Goal: Information Seeking & Learning: Learn about a topic

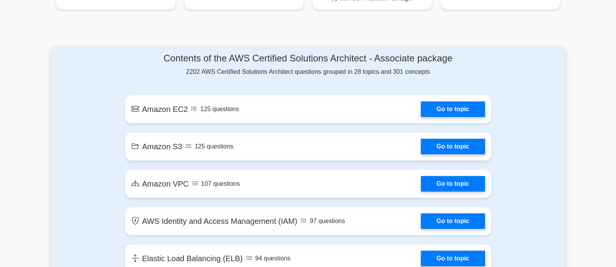
scroll to position [388, 0]
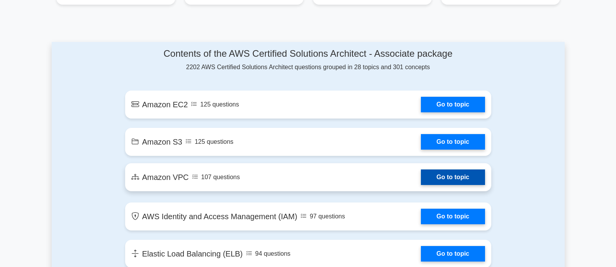
click at [450, 177] on link "Go to topic" at bounding box center [453, 177] width 64 height 16
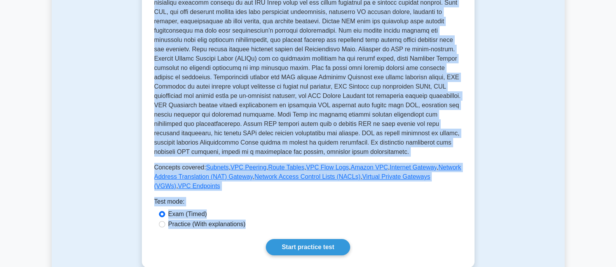
scroll to position [234, 0]
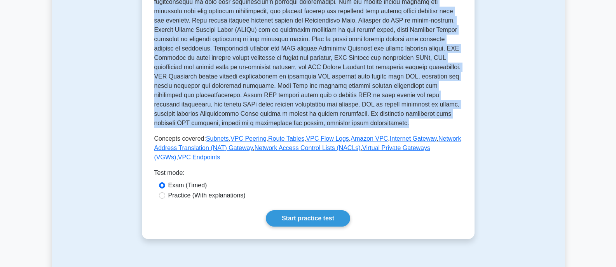
drag, startPoint x: 154, startPoint y: 78, endPoint x: 263, endPoint y: 113, distance: 114.5
click at [263, 113] on div "Amazon VPC Virtual Private Cloud Secure and isolated cloud network that enables…" at bounding box center [308, 19] width 308 height 286
copy div "Amazon VPC Virtual Private Cloud Secure and isolated cloud network that enables…"
click at [272, 74] on p at bounding box center [308, 44] width 308 height 168
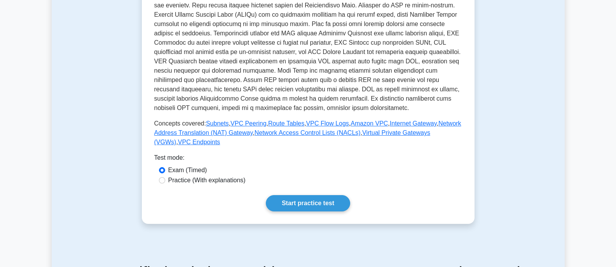
scroll to position [273, 0]
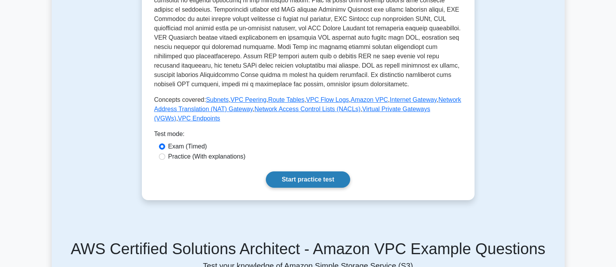
click at [310, 171] on link "Start practice test" at bounding box center [308, 179] width 84 height 16
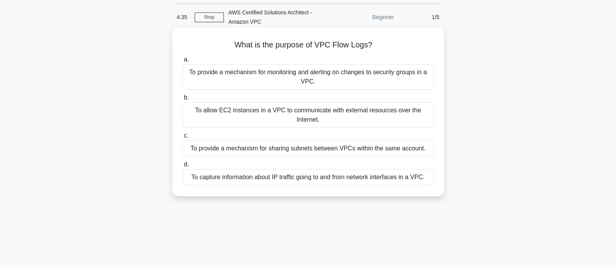
scroll to position [39, 0]
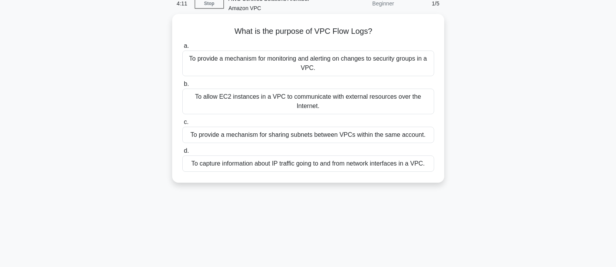
click at [251, 62] on div "To provide a mechanism for monitoring and alerting on changes to security group…" at bounding box center [308, 64] width 252 height 26
click at [182, 49] on input "a. To provide a mechanism for monitoring and alerting on changes to security gr…" at bounding box center [182, 46] width 0 height 5
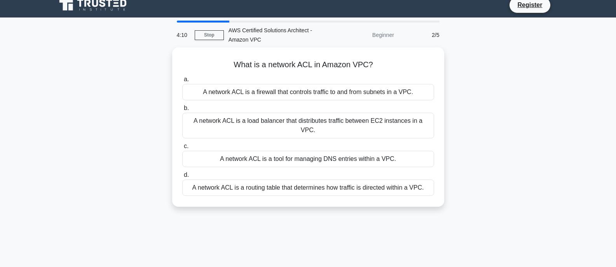
scroll to position [0, 0]
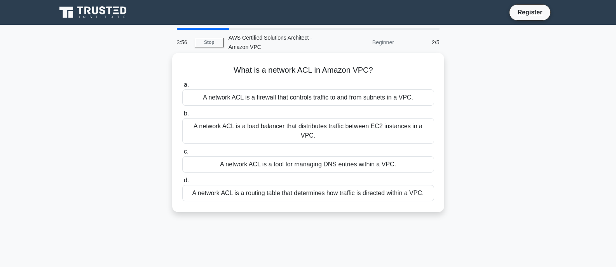
click at [299, 98] on div "A network ACL is a firewall that controls traffic to and from subnets in a VPC." at bounding box center [308, 97] width 252 height 16
click at [182, 87] on input "a. A network ACL is a firewall that controls traffic to and from subnets in a V…" at bounding box center [182, 84] width 0 height 5
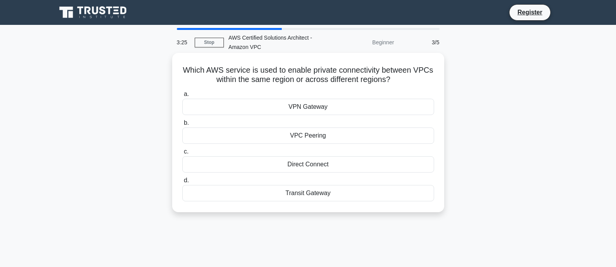
click at [317, 134] on div "VPC Peering" at bounding box center [308, 135] width 252 height 16
click at [182, 125] on input "b. VPC Peering" at bounding box center [182, 122] width 0 height 5
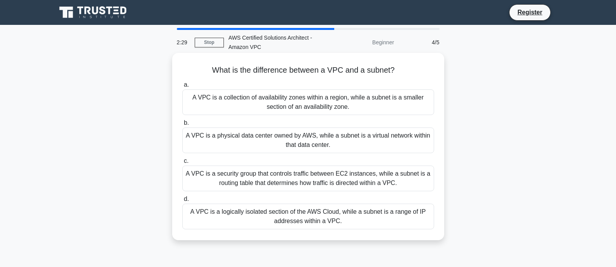
click at [300, 214] on div "A VPC is a logically isolated section of the AWS Cloud, while a subnet is a ran…" at bounding box center [308, 217] width 252 height 26
click at [182, 202] on input "d. A VPC is a logically isolated section of the AWS Cloud, while a subnet is a …" at bounding box center [182, 199] width 0 height 5
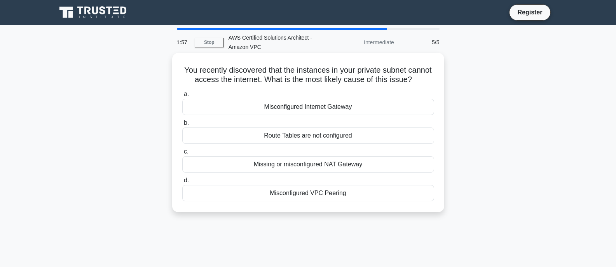
click at [301, 172] on div "Missing or misconfigured NAT Gateway" at bounding box center [308, 164] width 252 height 16
click at [182, 154] on input "c. Missing or misconfigured NAT Gateway" at bounding box center [182, 151] width 0 height 5
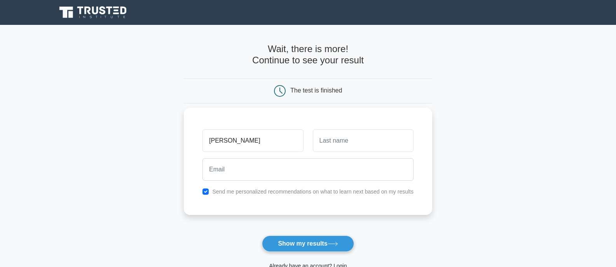
type input "shivangi"
click at [324, 142] on input "text" at bounding box center [363, 140] width 101 height 23
type input "shakya"
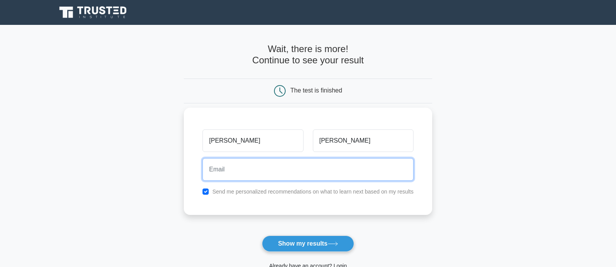
click at [299, 172] on input "email" at bounding box center [307, 169] width 211 height 23
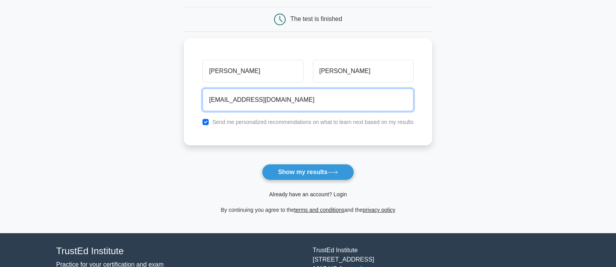
scroll to position [78, 0]
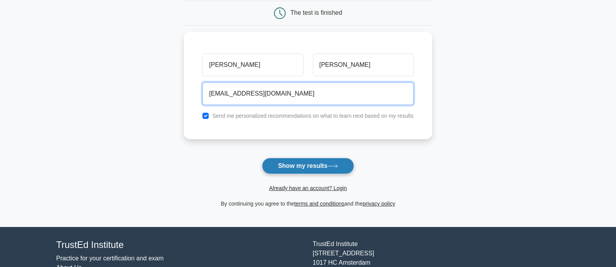
type input "shivangishakya78@gmail.com"
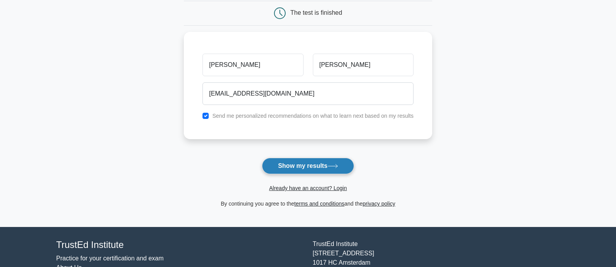
click at [310, 165] on button "Show my results" at bounding box center [308, 166] width 92 height 16
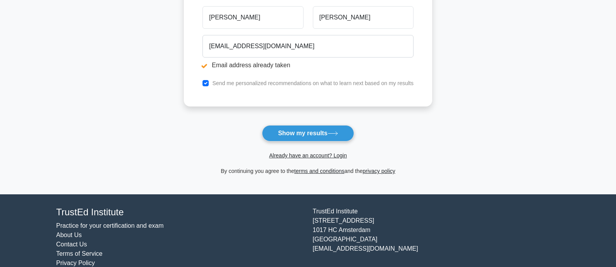
scroll to position [155, 0]
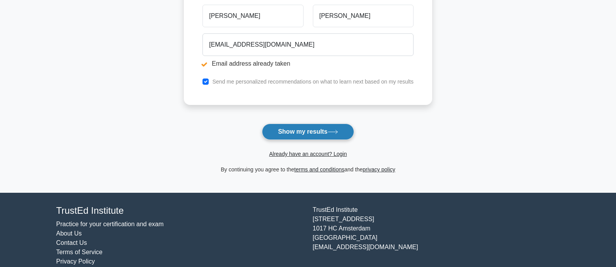
click at [298, 132] on button "Show my results" at bounding box center [308, 132] width 92 height 16
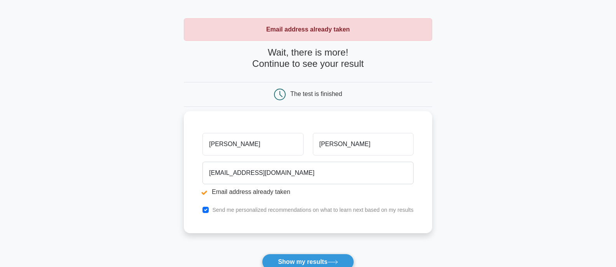
scroll to position [39, 0]
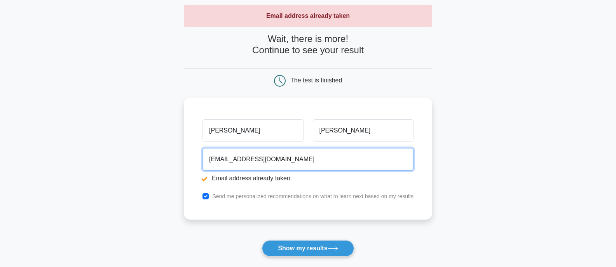
click at [256, 159] on input "shivangishakya78@gmail.com" at bounding box center [307, 159] width 211 height 23
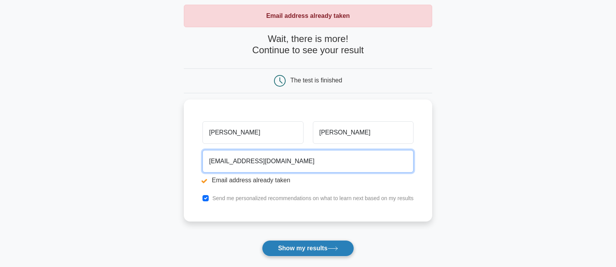
type input "shivangishakya159@gmail.com"
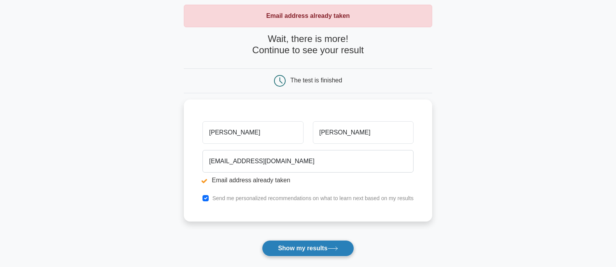
click at [306, 249] on button "Show my results" at bounding box center [308, 248] width 92 height 16
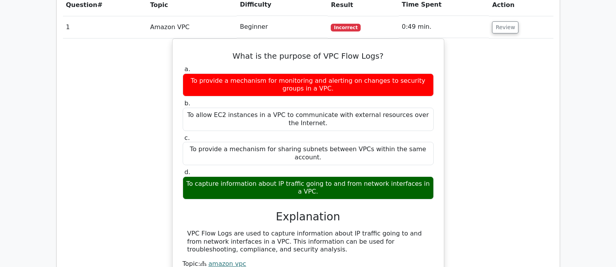
scroll to position [583, 0]
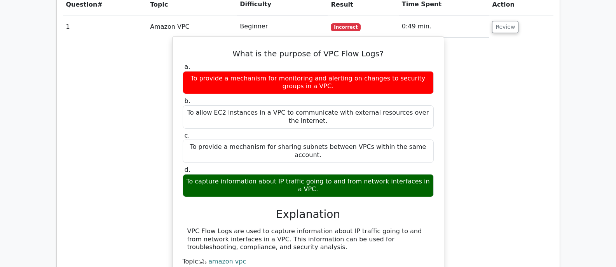
drag, startPoint x: 280, startPoint y: 203, endPoint x: 181, endPoint y: 188, distance: 100.6
click at [181, 188] on div "What is the purpose of VPC Flow Logs? a. To provide a mechanism for monitoring …" at bounding box center [308, 156] width 265 height 232
copy div "VPC Flow Logs are used to capture information about IP traffic going to and fro…"
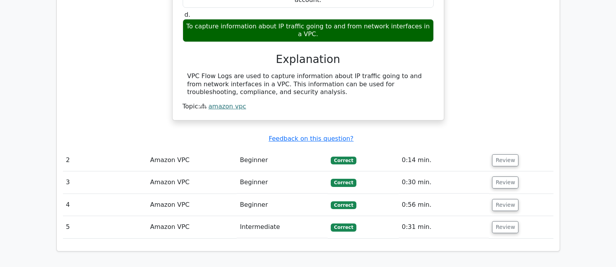
scroll to position [738, 0]
click at [360, 72] on div "What is the purpose of VPC Flow Logs? a. To provide a mechanism for monitoring …" at bounding box center [308, 0] width 265 height 232
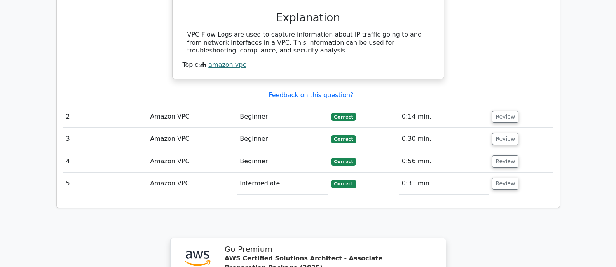
scroll to position [777, 0]
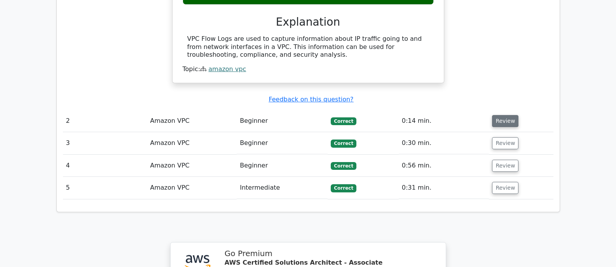
click at [496, 115] on button "Review" at bounding box center [505, 121] width 26 height 12
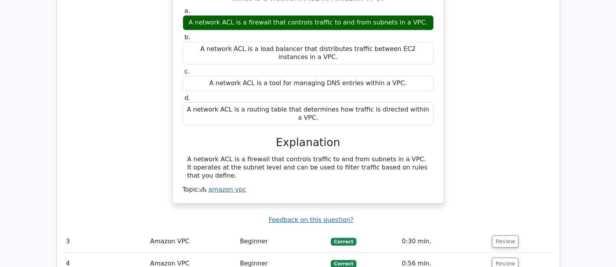
scroll to position [932, 0]
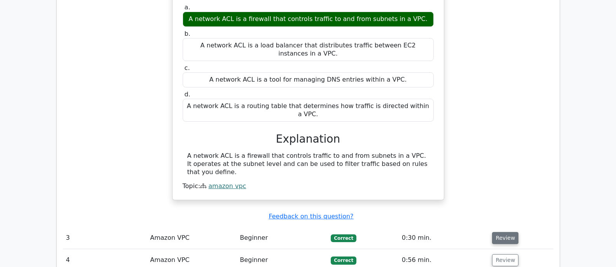
click at [496, 232] on button "Review" at bounding box center [505, 238] width 26 height 12
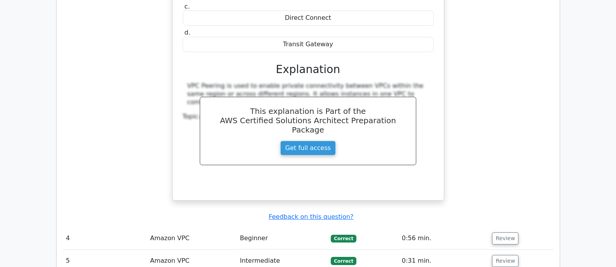
scroll to position [1282, 0]
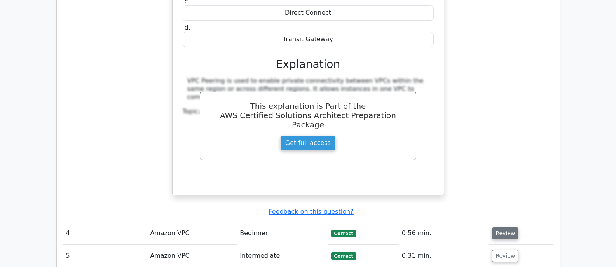
click at [497, 227] on button "Review" at bounding box center [505, 233] width 26 height 12
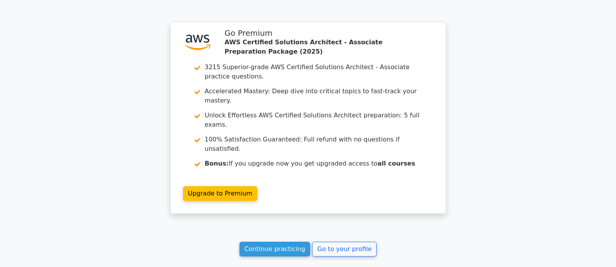
scroll to position [1907, 0]
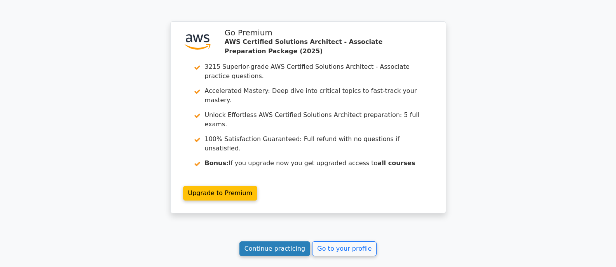
click at [277, 241] on link "Continue practicing" at bounding box center [274, 248] width 71 height 15
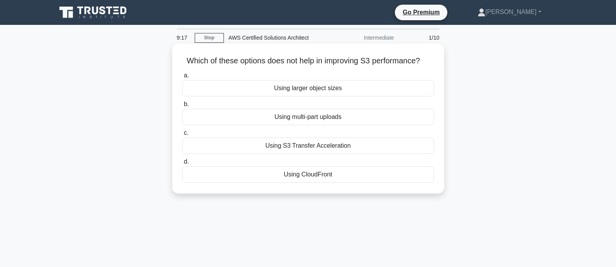
click at [314, 175] on div "Using CloudFront" at bounding box center [308, 174] width 252 height 16
click at [182, 164] on input "d. Using CloudFront" at bounding box center [182, 161] width 0 height 5
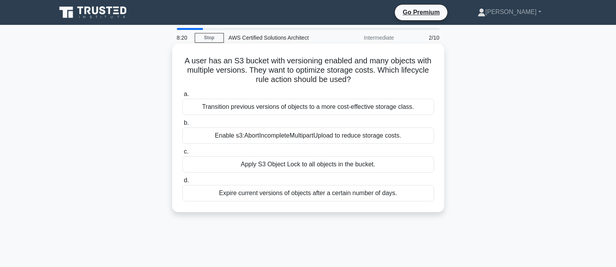
click at [271, 137] on div "Enable s3:AbortIncompleteMultipartUpload to reduce storage costs." at bounding box center [308, 135] width 252 height 16
click at [182, 125] on input "b. Enable s3:AbortIncompleteMultipartUpload to reduce storage costs." at bounding box center [182, 122] width 0 height 5
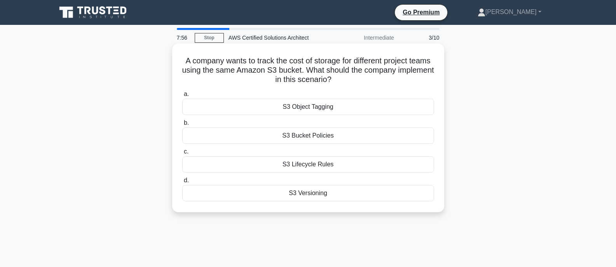
click at [298, 106] on div "S3 Object Tagging" at bounding box center [308, 107] width 252 height 16
click at [182, 97] on input "a. S3 Object Tagging" at bounding box center [182, 94] width 0 height 5
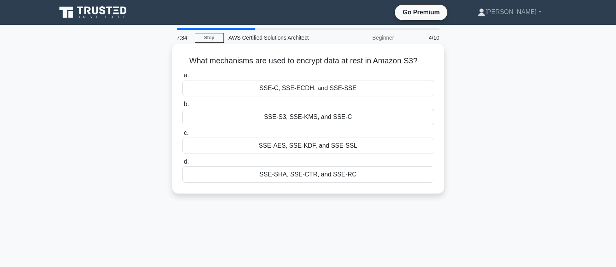
click at [305, 117] on div "SSE-S3, SSE-KMS, and SSE-C" at bounding box center [308, 117] width 252 height 16
click at [182, 107] on input "b. SSE-S3, SSE-KMS, and SSE-C" at bounding box center [182, 104] width 0 height 5
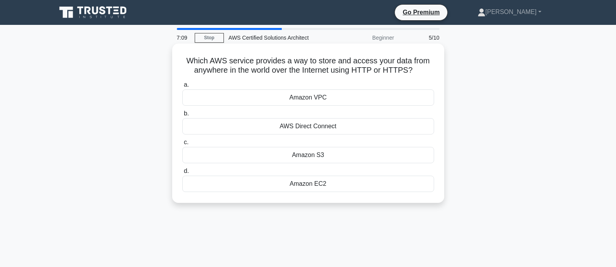
click at [314, 183] on div "Amazon EC2" at bounding box center [308, 184] width 252 height 16
click at [182, 174] on input "d. Amazon EC2" at bounding box center [182, 171] width 0 height 5
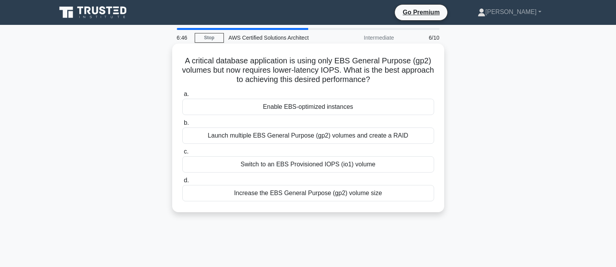
click at [345, 191] on div "Increase the EBS General Purpose (gp2) volume size" at bounding box center [308, 193] width 252 height 16
click at [182, 183] on input "d. Increase the EBS General Purpose (gp2) volume size" at bounding box center [182, 180] width 0 height 5
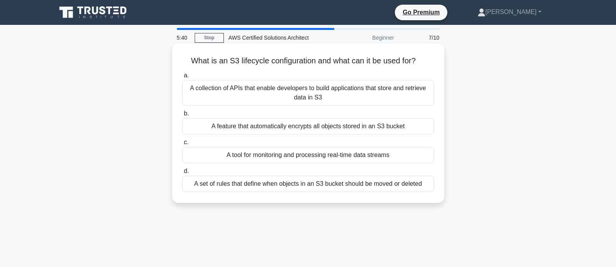
click at [317, 94] on div "A collection of APIs that enable developers to build applications that store an…" at bounding box center [308, 93] width 252 height 26
click at [182, 78] on input "a. A collection of APIs that enable developers to build applications that store…" at bounding box center [182, 75] width 0 height 5
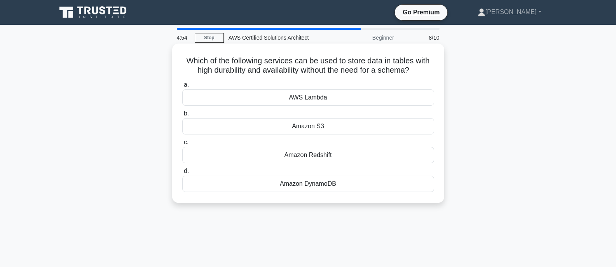
click at [308, 124] on div "Amazon S3" at bounding box center [308, 126] width 252 height 16
click at [182, 116] on input "b. Amazon S3" at bounding box center [182, 113] width 0 height 5
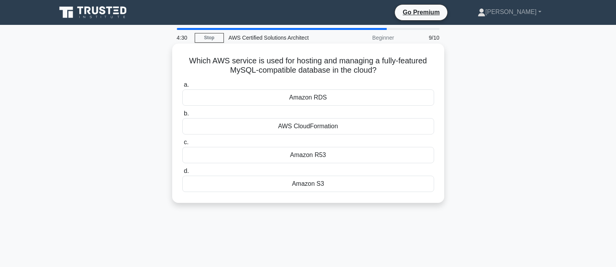
click at [311, 100] on div "Amazon RDS" at bounding box center [308, 97] width 252 height 16
click at [182, 87] on input "a. Amazon RDS" at bounding box center [182, 84] width 0 height 5
click at [302, 153] on div "AWS IAM" at bounding box center [308, 155] width 252 height 16
click at [182, 145] on input "c. AWS IAM" at bounding box center [182, 142] width 0 height 5
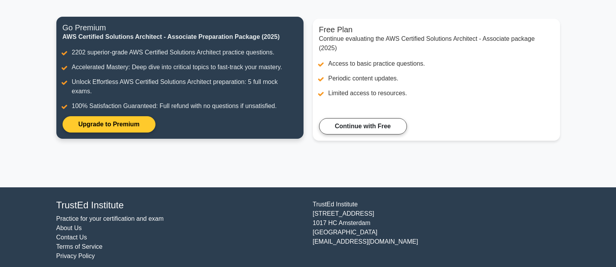
scroll to position [94, 0]
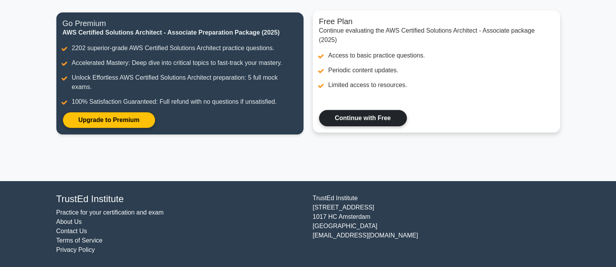
click at [335, 119] on link "Continue with Free" at bounding box center [363, 118] width 88 height 16
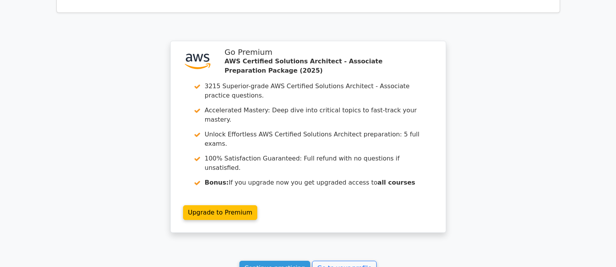
scroll to position [1175, 0]
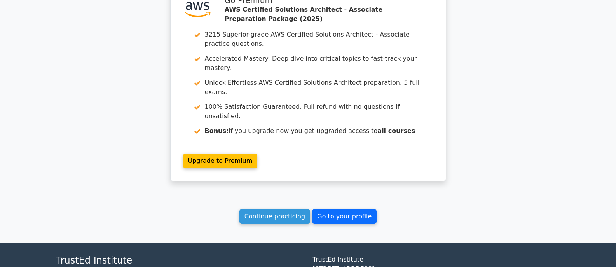
click at [340, 209] on link "Go to your profile" at bounding box center [344, 216] width 64 height 15
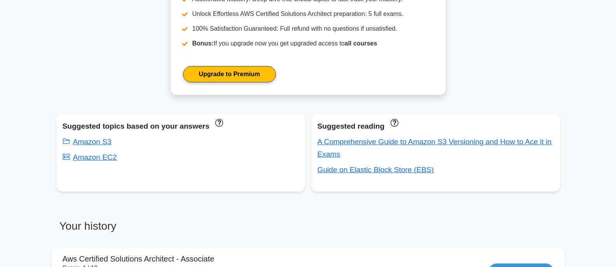
scroll to position [419, 0]
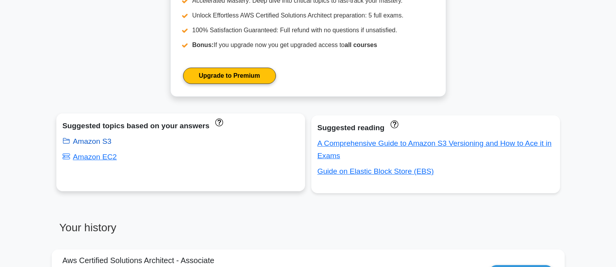
click at [92, 138] on link "Amazon S3" at bounding box center [87, 141] width 49 height 8
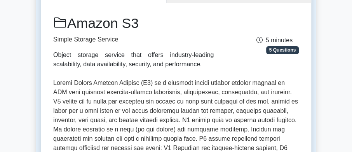
scroll to position [85, 0]
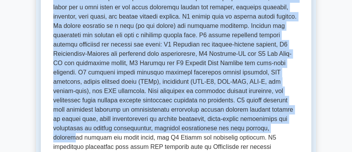
drag, startPoint x: 67, startPoint y: 27, endPoint x: 99, endPoint y: 129, distance: 106.9
click at [99, 129] on div "Amazon S3 Simple Storage Service Object storage service that offers industry-le…" at bounding box center [176, 67] width 246 height 312
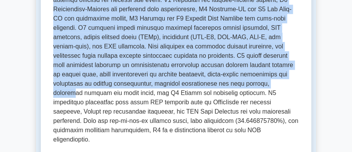
scroll to position [218, 0]
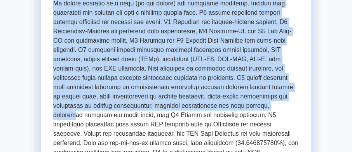
click at [99, 75] on p at bounding box center [176, 59] width 246 height 214
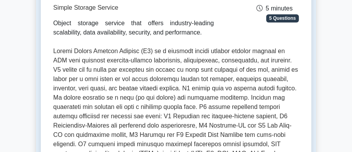
scroll to position [107, 0]
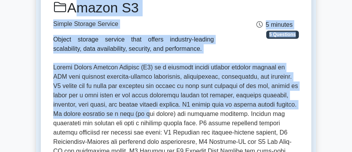
drag, startPoint x: 73, startPoint y: 7, endPoint x: 111, endPoint y: 115, distance: 114.3
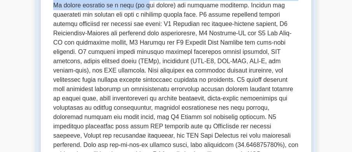
scroll to position [218, 0]
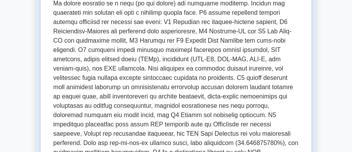
click at [111, 103] on p at bounding box center [176, 59] width 246 height 214
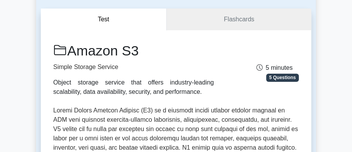
scroll to position [18, 0]
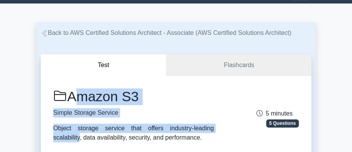
drag, startPoint x: 72, startPoint y: 97, endPoint x: 125, endPoint y: 120, distance: 57.4
click at [123, 119] on div "Amazon S3 Simple Storage Service Object storage service that offers industry-le…" at bounding box center [134, 116] width 170 height 54
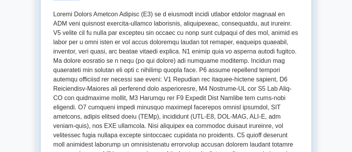
scroll to position [174, 0]
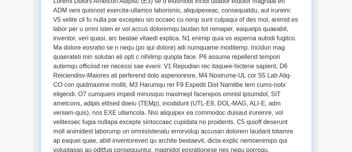
click at [123, 100] on p at bounding box center [176, 104] width 246 height 214
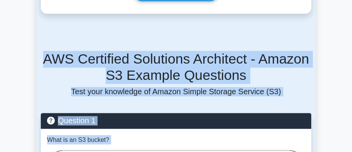
scroll to position [489, 0]
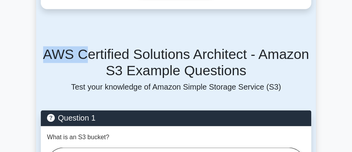
drag, startPoint x: 71, startPoint y: 76, endPoint x: 89, endPoint y: 20, distance: 59.0
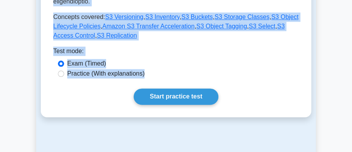
scroll to position [378, 0]
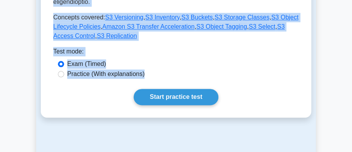
copy div "Amazon S3 Simple Storage Service Object storage service that offers industry-le…"
click at [178, 59] on div "Exam (Timed)" at bounding box center [176, 63] width 236 height 9
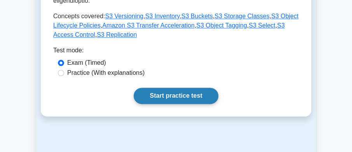
scroll to position [400, 0]
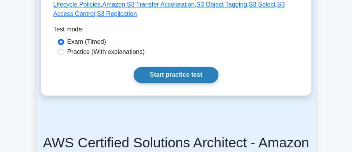
click at [180, 67] on link "Start practice test" at bounding box center [176, 75] width 84 height 16
